Goal: Task Accomplishment & Management: Contribute content

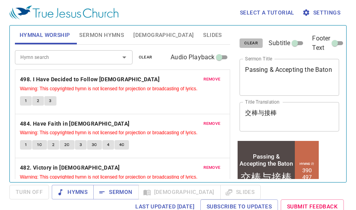
click at [252, 42] on span "clear" at bounding box center [251, 43] width 14 height 7
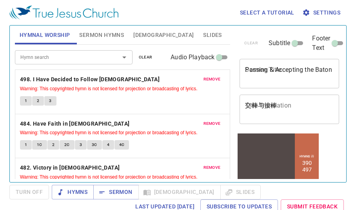
click at [145, 56] on span "clear" at bounding box center [146, 57] width 14 height 7
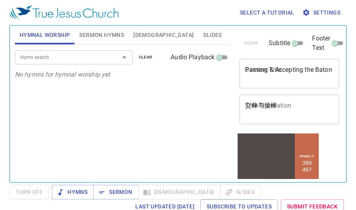
click at [95, 28] on button "Sermon Hymns" at bounding box center [101, 34] width 54 height 19
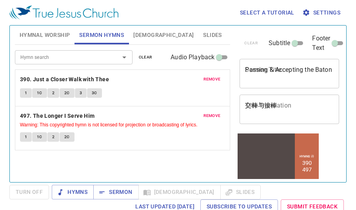
click at [153, 55] on button "clear" at bounding box center [145, 57] width 23 height 9
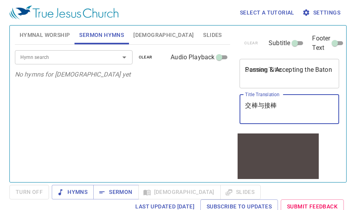
click at [264, 107] on textarea "交棒与接棒" at bounding box center [289, 108] width 89 height 15
paste textarea "绵羊和山羊的教训"
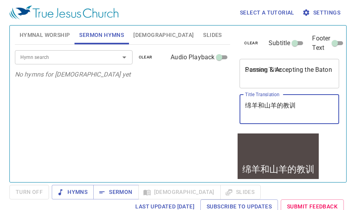
type textarea "绵羊和山羊的教训"
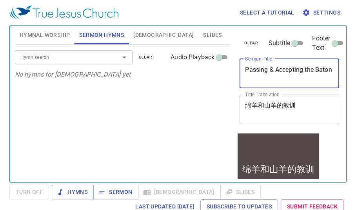
click at [295, 67] on textarea "Passing & Accepting the Baton" at bounding box center [289, 73] width 89 height 15
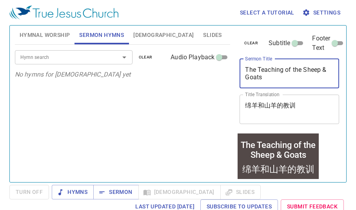
type textarea "The Teaching of the Sheep & Goats"
click at [59, 59] on input "Hymn search" at bounding box center [62, 57] width 90 height 9
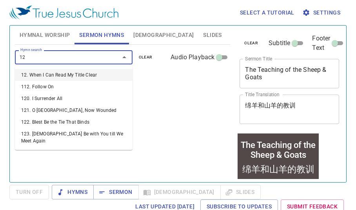
type input "124"
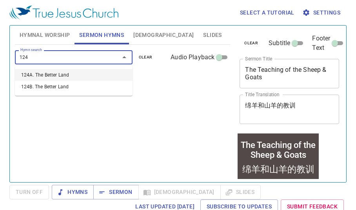
click at [54, 73] on li "124A. The Better Land" at bounding box center [74, 75] width 118 height 12
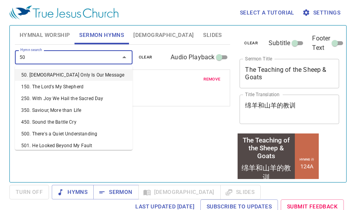
type input "501"
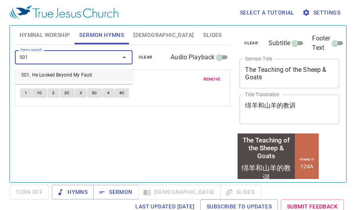
click at [58, 78] on li "501. He Looked Beyond My Fault" at bounding box center [74, 75] width 118 height 12
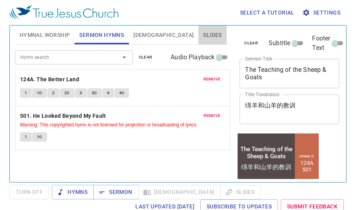
click at [198, 29] on button "Slides" at bounding box center [212, 34] width 28 height 19
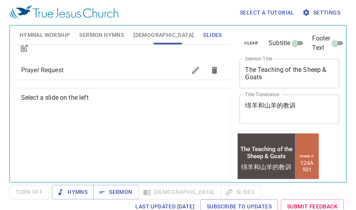
scroll to position [39, 0]
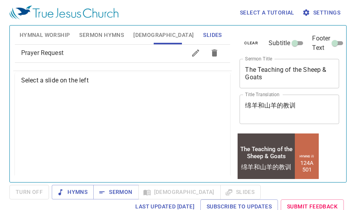
click at [56, 54] on span "Prayer Request" at bounding box center [42, 52] width 42 height 7
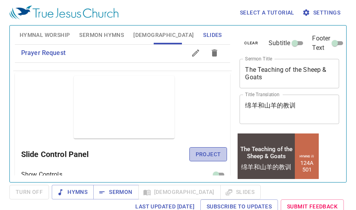
click at [204, 150] on span "Project" at bounding box center [208, 154] width 25 height 10
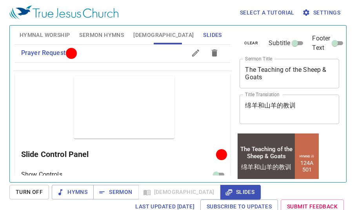
click at [350, 77] on div "Select a tutorial Settings Hymnal Worship Sermon Hymns Bible Slides Hymn search…" at bounding box center [178, 105] width 356 height 210
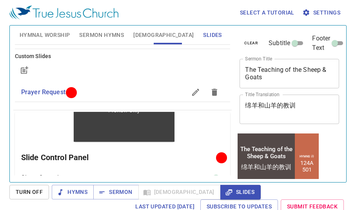
scroll to position [36, 0]
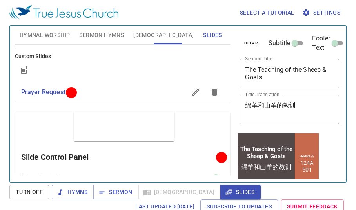
click at [108, 40] on button "Sermon Hymns" at bounding box center [101, 34] width 54 height 19
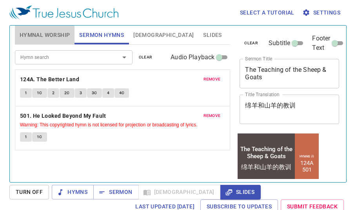
click at [47, 33] on span "Hymnal Worship" at bounding box center [45, 35] width 51 height 10
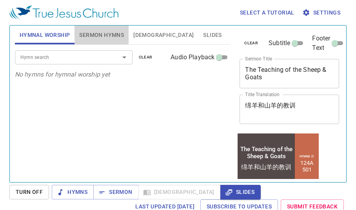
click at [111, 42] on button "Sermon Hymns" at bounding box center [101, 34] width 54 height 19
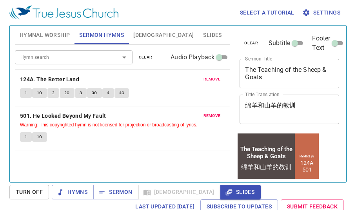
click at [118, 151] on div "Hymn search Hymn search clear Audio Playback remove 124A. The Better Land 1 1C …" at bounding box center [123, 110] width 216 height 130
click at [31, 37] on span "Hymnal Worship" at bounding box center [45, 35] width 51 height 10
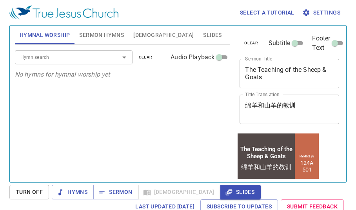
click at [86, 58] on input "Hymn search" at bounding box center [62, 57] width 90 height 9
click at [87, 107] on div "Hymn search Hymn search clear Audio Playback No hymns for hymnal worship yet" at bounding box center [123, 110] width 216 height 130
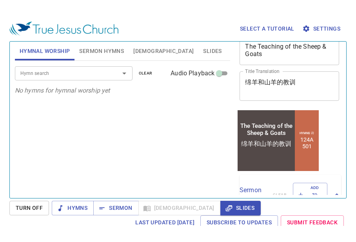
scroll to position [0, 0]
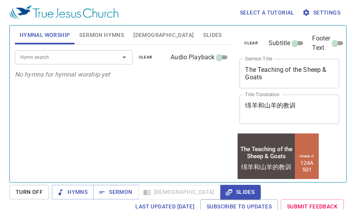
click at [54, 52] on div "Hymn search" at bounding box center [74, 57] width 118 height 14
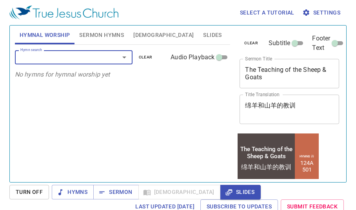
click at [61, 55] on input "Hymn search" at bounding box center [62, 57] width 90 height 9
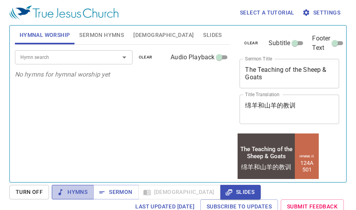
click at [76, 193] on span "Hymns" at bounding box center [72, 192] width 29 height 10
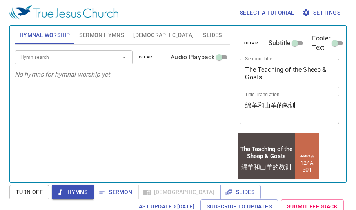
click at [76, 193] on span "Hymns" at bounding box center [72, 192] width 29 height 10
click at [65, 61] on input "Hymn search" at bounding box center [62, 57] width 90 height 9
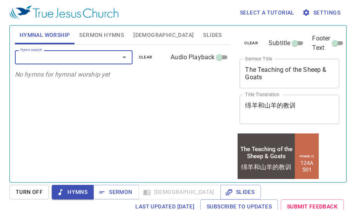
click at [68, 60] on input "Hymn search" at bounding box center [62, 57] width 90 height 9
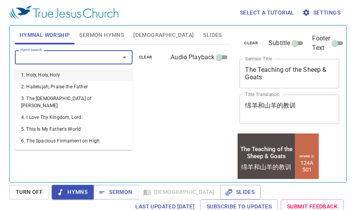
click at [68, 60] on input "Hymn search" at bounding box center [62, 57] width 90 height 9
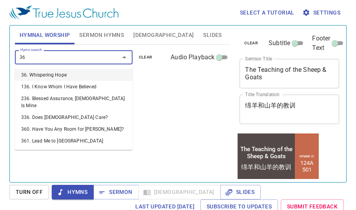
type input "364"
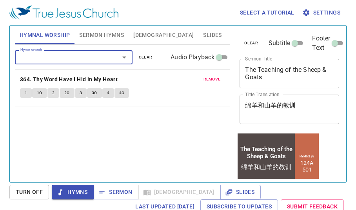
click at [68, 60] on input "Hymn search" at bounding box center [62, 57] width 90 height 9
click at [70, 56] on input "Hymn search" at bounding box center [62, 57] width 90 height 9
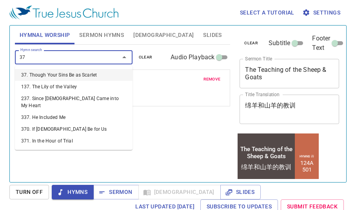
type input "373"
type input "379"
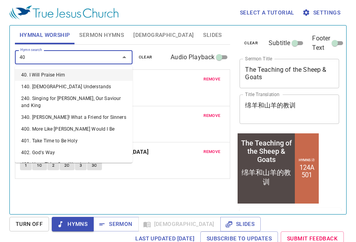
type input "400"
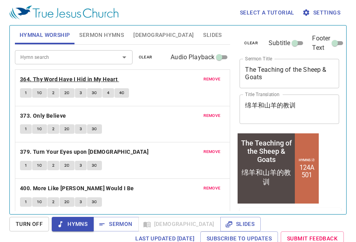
click at [96, 75] on b "364. Thy Word Have I Hid in My Heart" at bounding box center [69, 79] width 98 height 10
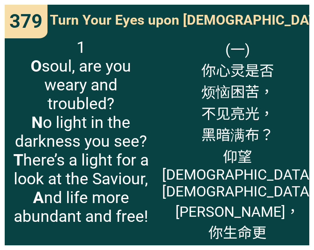
click at [10, 159] on span "1 O soul, are you weary and troubled? N o light in the darkness you see? T here…" at bounding box center [81, 132] width 142 height 188
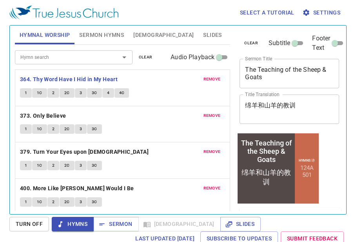
click at [26, 93] on span "1" at bounding box center [26, 92] width 2 height 7
click at [167, 94] on div "1 1C 2 2C 3 3C 4 4C" at bounding box center [122, 93] width 205 height 11
click at [156, 89] on div "1 1C 2 2C 3 3C 4 4C" at bounding box center [122, 93] width 205 height 11
click at [147, 89] on div "1 1C 2 2C 3 3C 4 4C" at bounding box center [122, 93] width 205 height 11
click at [150, 79] on p "364. Thy Word Have I Hid in My Heart" at bounding box center [122, 79] width 205 height 10
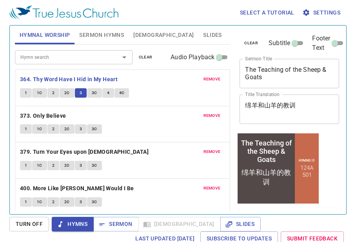
click at [163, 76] on p "364. Thy Word Have I Hid in My Heart" at bounding box center [122, 79] width 205 height 10
click at [185, 33] on div "Hymnal Worship Sermon Hymns [DEMOGRAPHIC_DATA] Slides" at bounding box center [123, 34] width 216 height 19
click at [191, 15] on div "Select a tutorial Settings" at bounding box center [176, 12] width 334 height 25
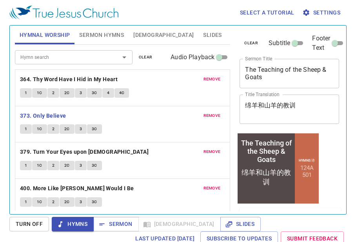
click at [141, 112] on p "373. Only Believe" at bounding box center [122, 116] width 205 height 10
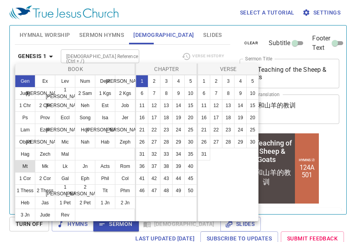
click at [26, 167] on button "Mt" at bounding box center [25, 166] width 20 height 13
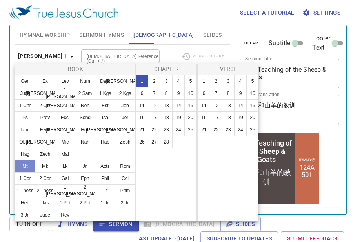
click at [26, 167] on button "Mt" at bounding box center [25, 166] width 20 height 13
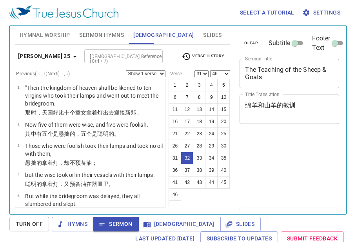
select select "31"
select select "46"
select select "31"
select select "46"
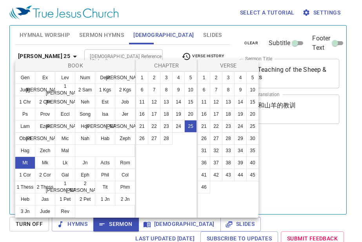
select select "18"
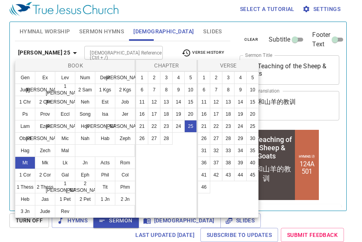
scroll to position [4, 0]
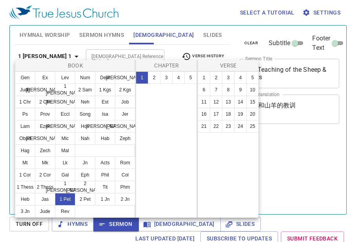
select select "18"
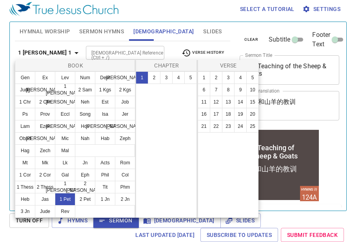
scroll to position [4, 0]
